Goal: Transaction & Acquisition: Purchase product/service

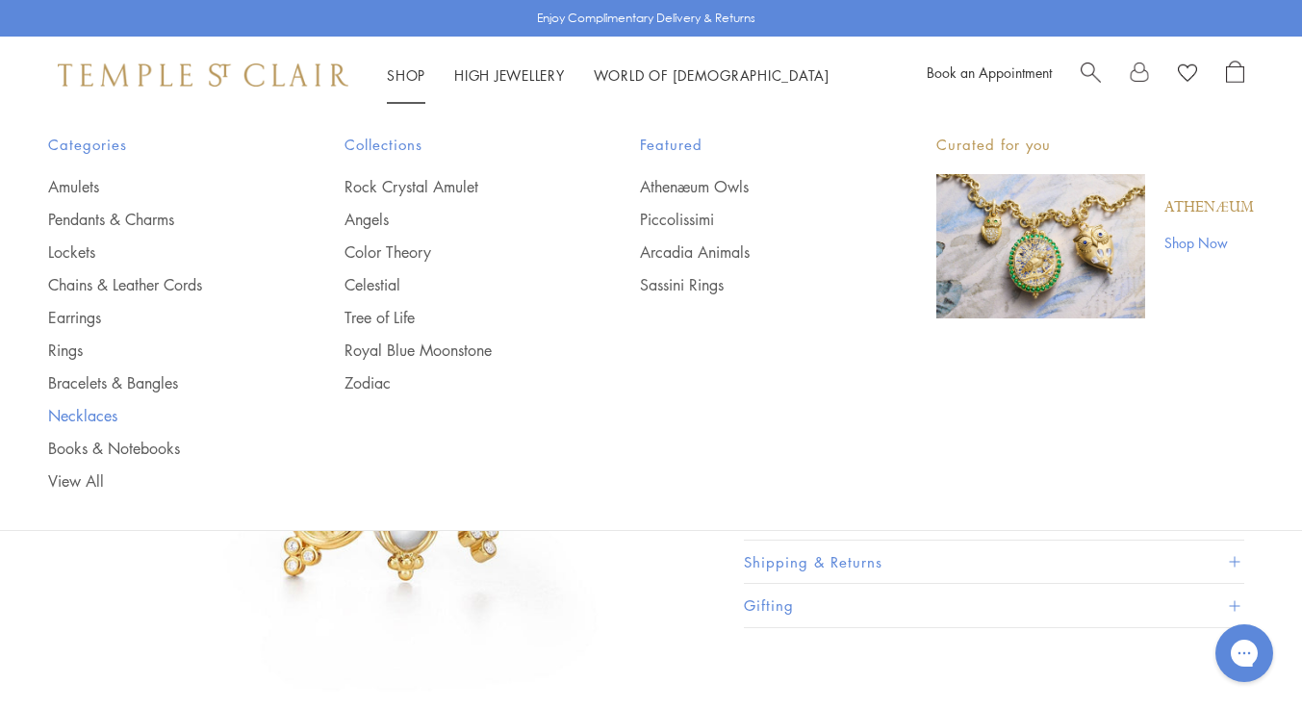
click at [85, 418] on link "Necklaces" at bounding box center [157, 415] width 219 height 21
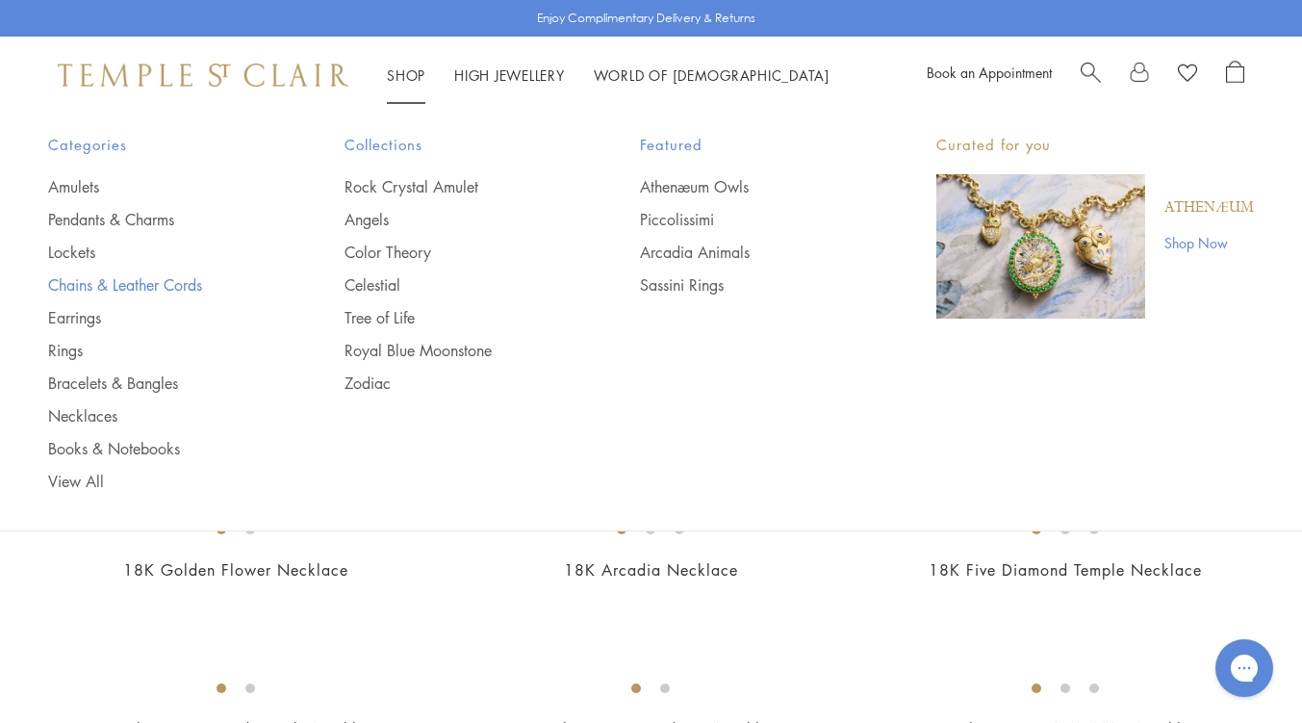
click at [98, 280] on link "Chains & Leather Cords" at bounding box center [157, 284] width 219 height 21
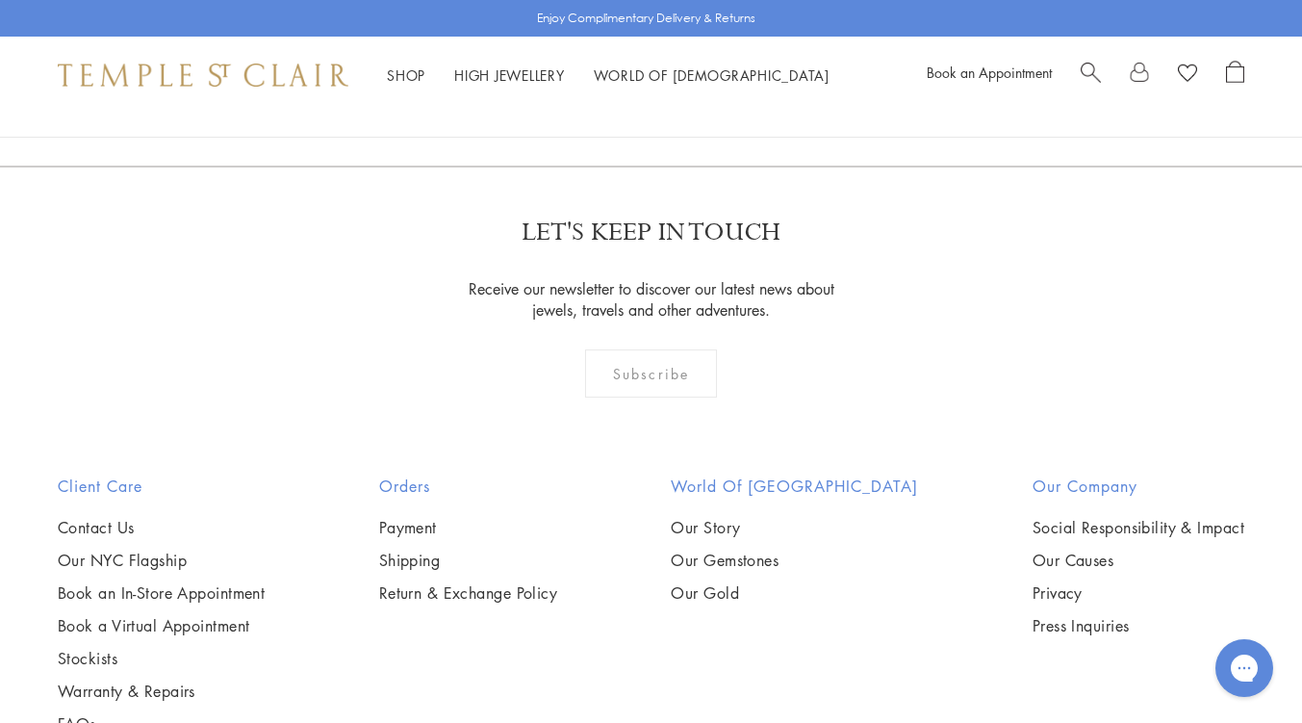
click at [0, 0] on img at bounding box center [0, 0] width 0 height 0
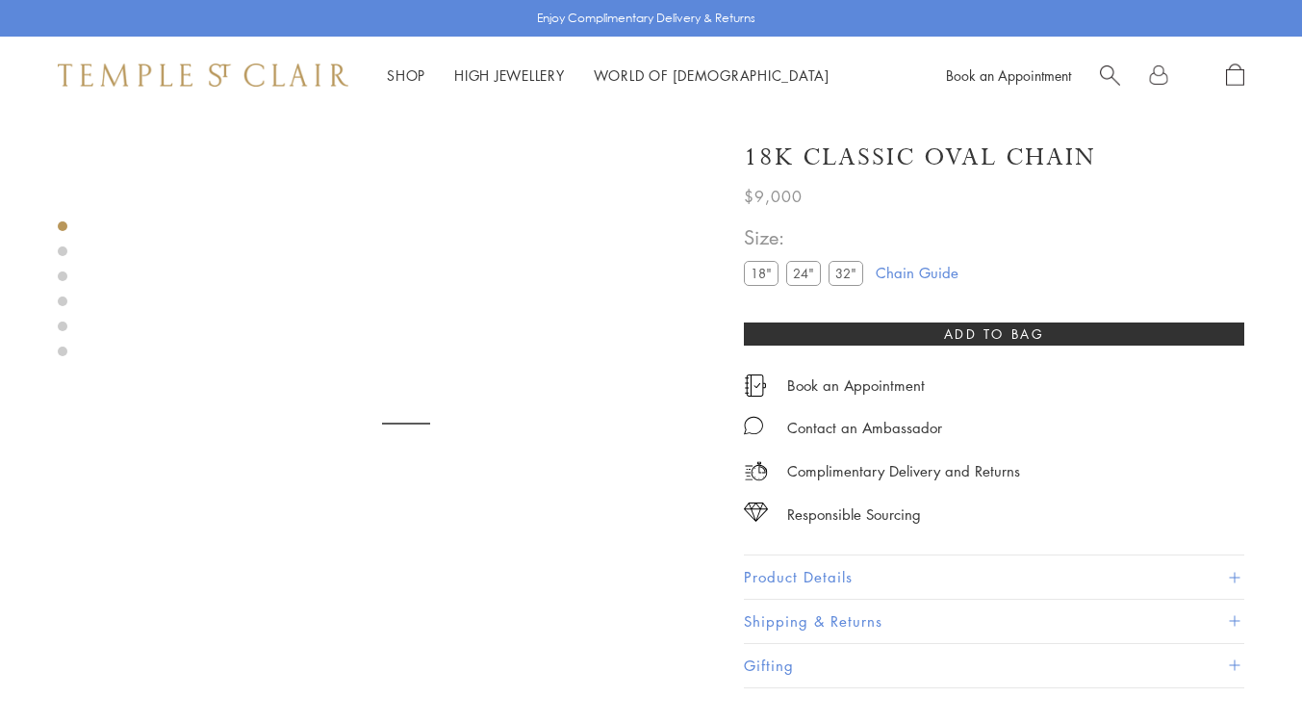
click at [846, 277] on label "32"" at bounding box center [845, 273] width 35 height 24
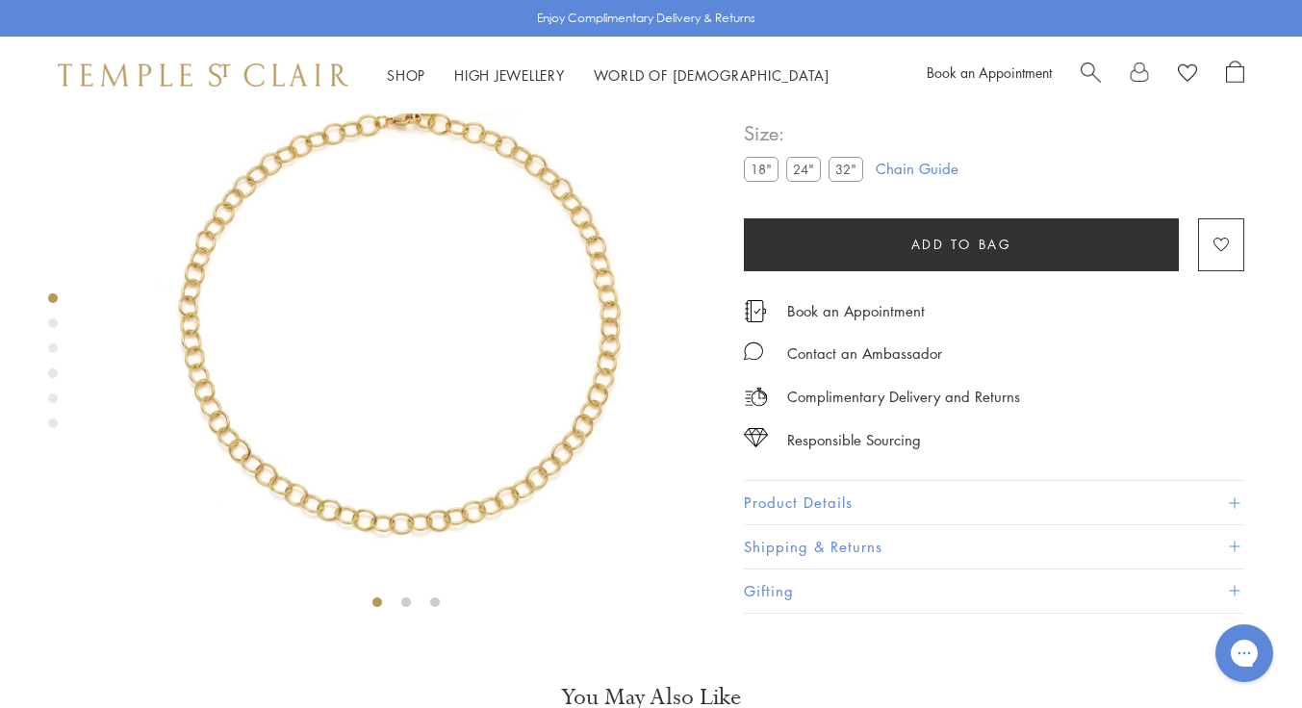
click at [1234, 508] on span at bounding box center [1234, 502] width 11 height 11
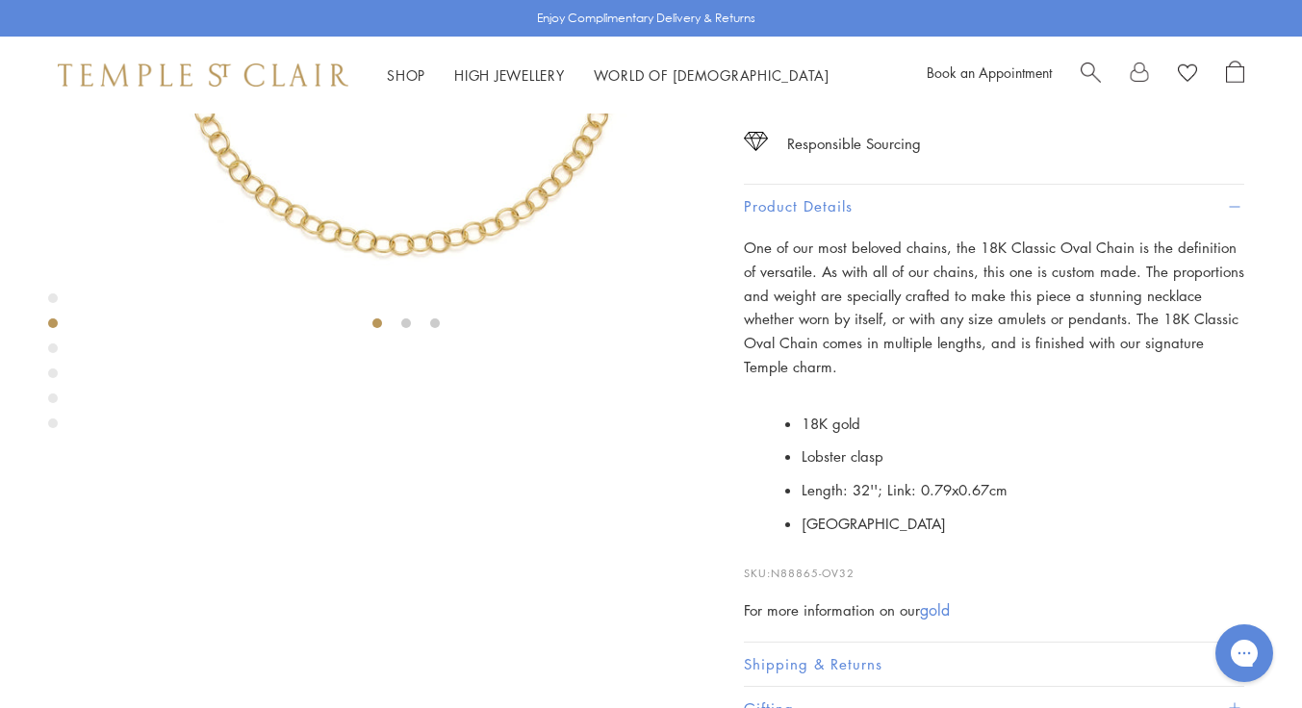
scroll to position [543, 0]
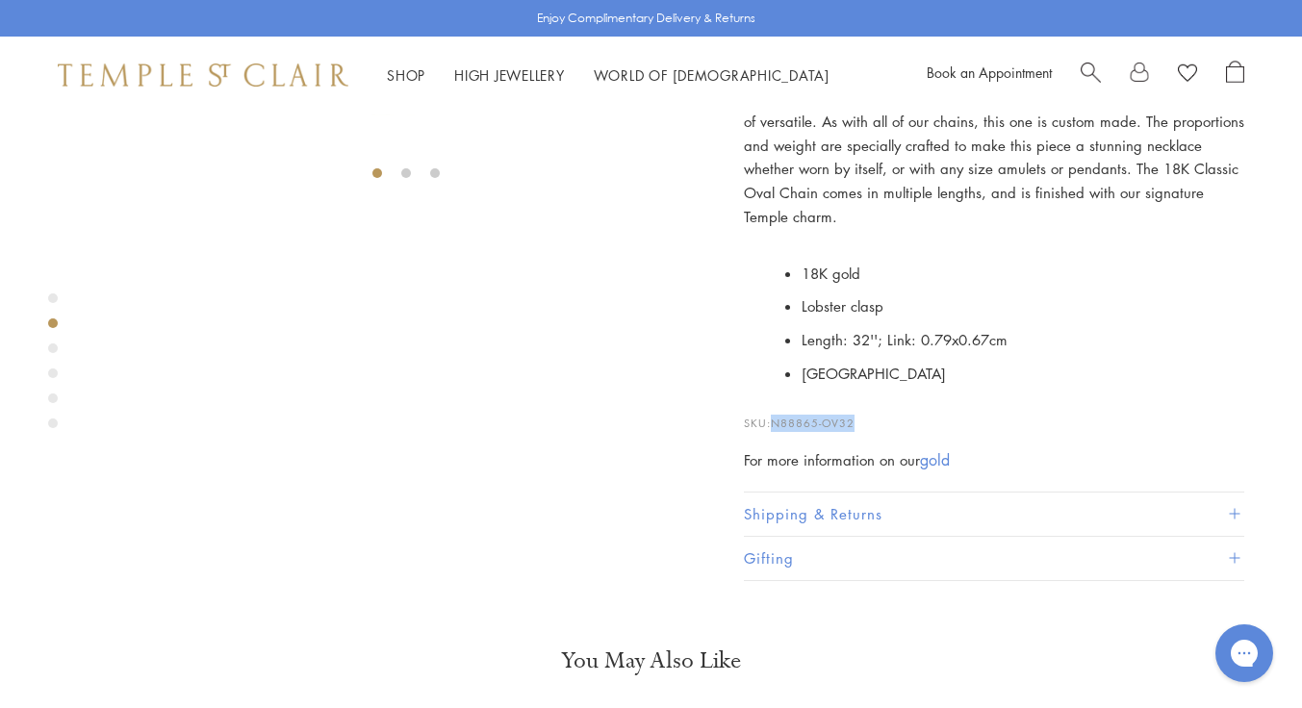
drag, startPoint x: 874, startPoint y: 565, endPoint x: 775, endPoint y: 572, distance: 99.3
click at [775, 432] on p "SKU: N88865-OV32" at bounding box center [994, 413] width 500 height 37
copy span "N88865-OV32"
